Goal: Task Accomplishment & Management: Manage account settings

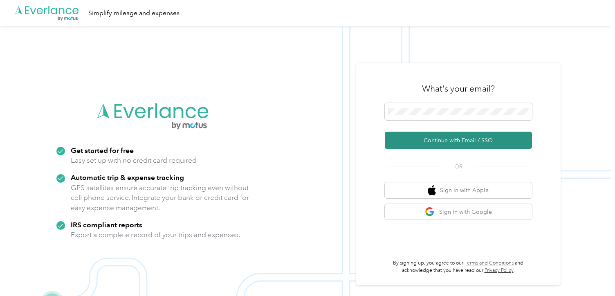
click at [451, 143] on button "Continue with Email / SSO" at bounding box center [458, 140] width 147 height 17
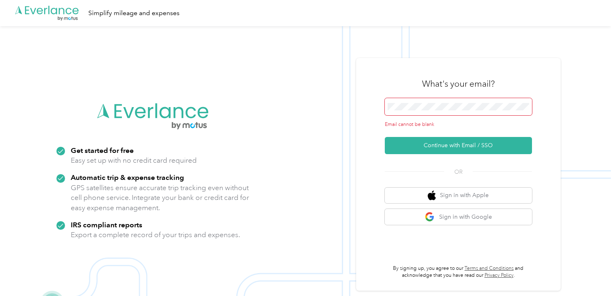
click at [432, 103] on span at bounding box center [458, 106] width 147 height 17
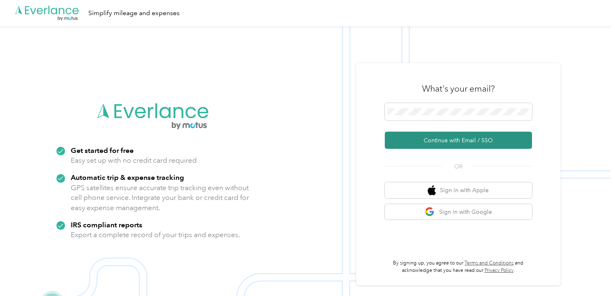
click at [444, 137] on button "Continue with Email / SSO" at bounding box center [458, 140] width 147 height 17
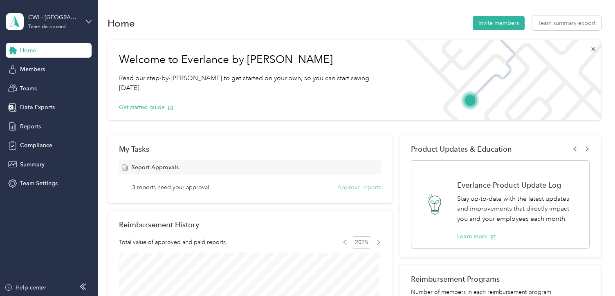
click at [344, 184] on button "Approve reports" at bounding box center [359, 187] width 44 height 9
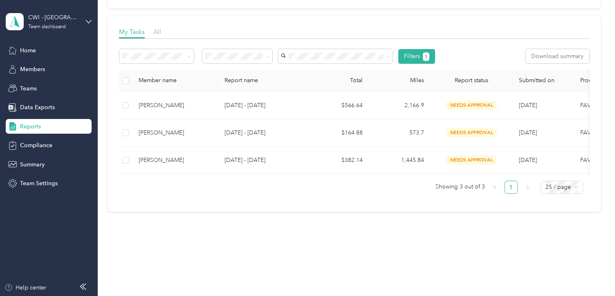
scroll to position [109, 0]
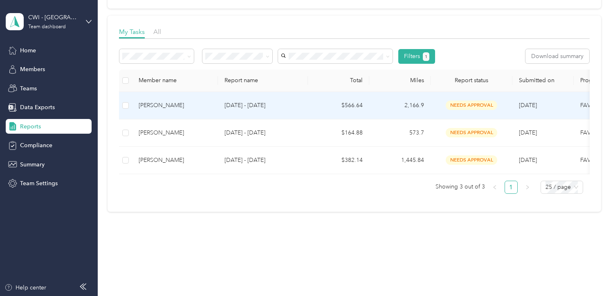
click at [146, 103] on div "[PERSON_NAME]" at bounding box center [175, 105] width 73 height 9
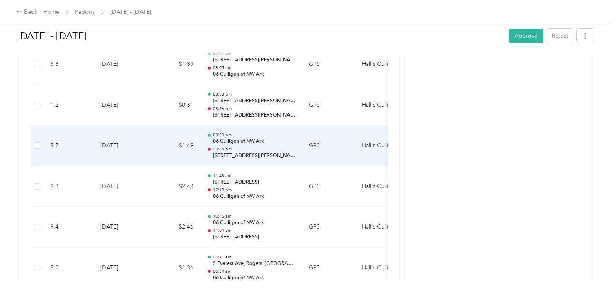
scroll to position [1391, 0]
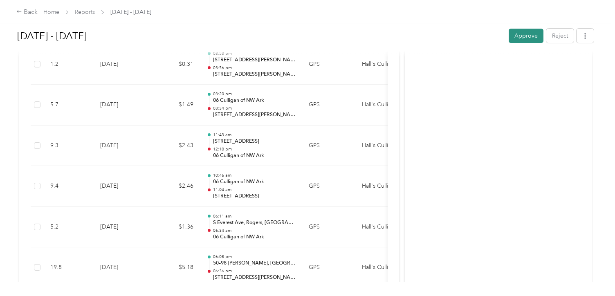
click at [521, 36] on button "Approve" at bounding box center [526, 36] width 35 height 14
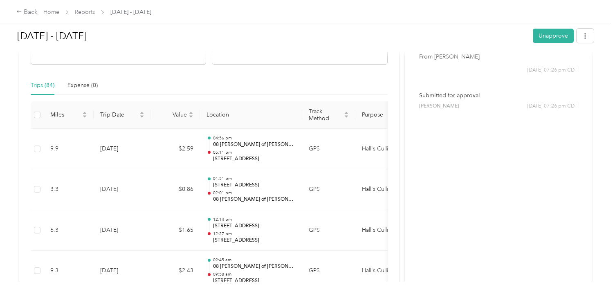
scroll to position [0, 0]
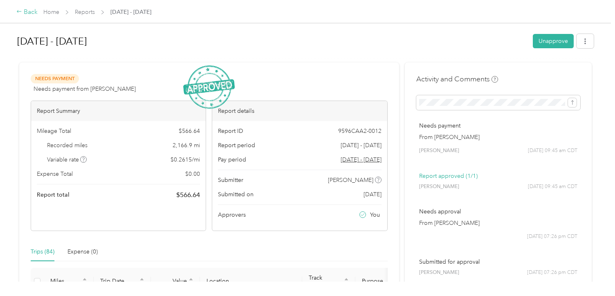
click at [28, 11] on div "Back" at bounding box center [26, 12] width 21 height 10
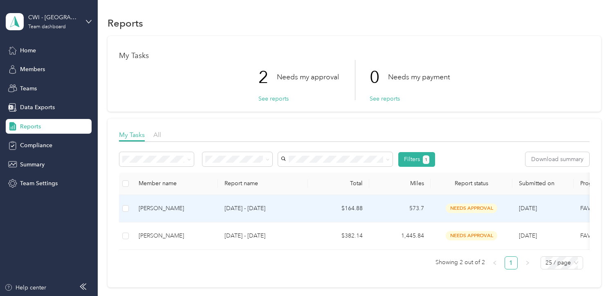
click at [144, 208] on div "[PERSON_NAME]" at bounding box center [175, 208] width 73 height 9
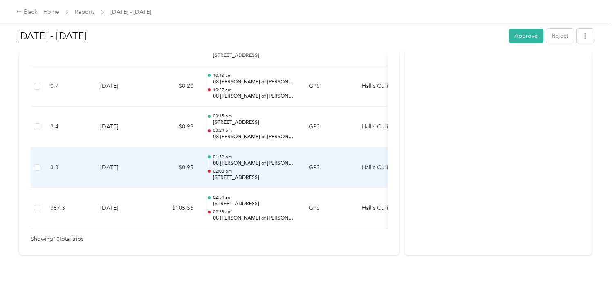
scroll to position [486, 0]
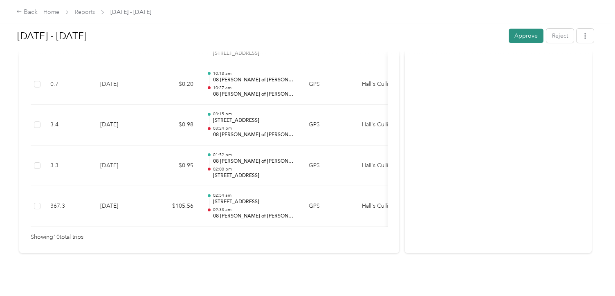
click at [520, 34] on button "Approve" at bounding box center [526, 36] width 35 height 14
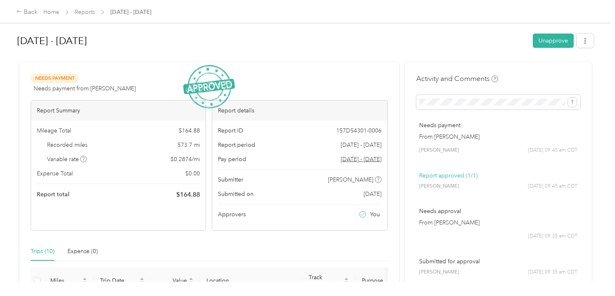
scroll to position [0, 0]
click at [32, 11] on div "Back" at bounding box center [26, 12] width 21 height 10
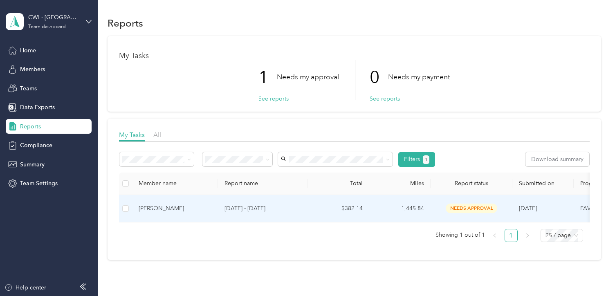
click at [155, 210] on div "[PERSON_NAME]" at bounding box center [175, 208] width 73 height 9
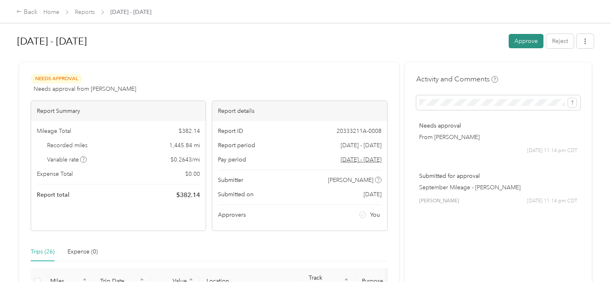
click at [522, 44] on button "Approve" at bounding box center [526, 41] width 35 height 14
